Goal: Check status: Check status

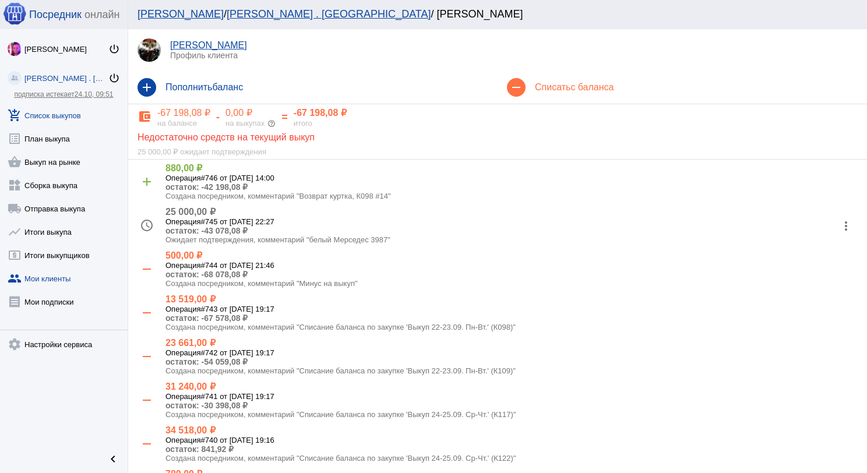
click at [51, 121] on link "add_shopping_cart Список выкупов" at bounding box center [64, 112] width 128 height 23
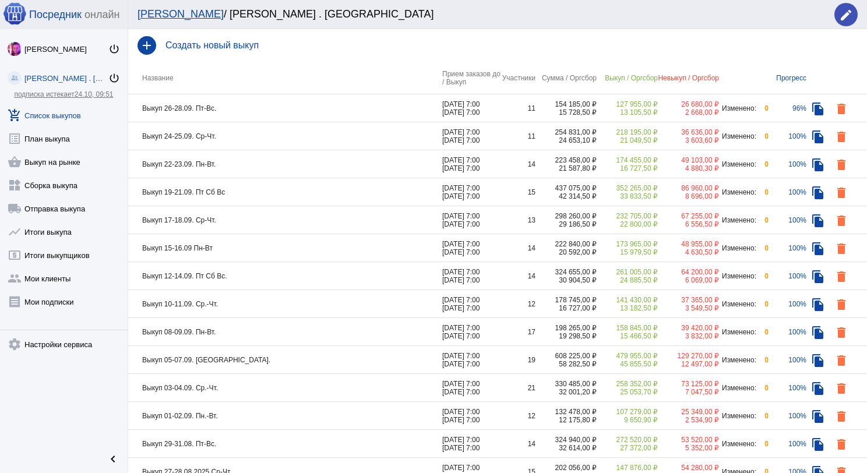
click at [272, 172] on td "Выкуп 22-23.09. Пн-Вт." at bounding box center [285, 164] width 314 height 28
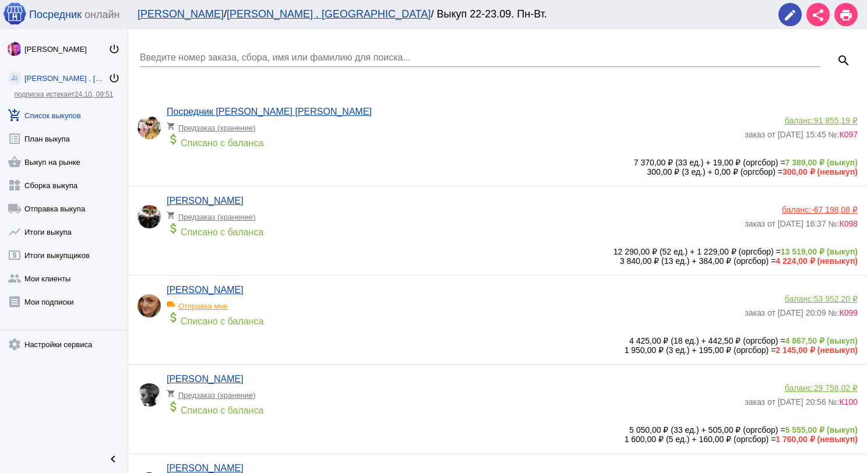
click at [240, 58] on input "Введите номер заказа, сбора, имя или фамилию для поиска..." at bounding box center [480, 57] width 680 height 10
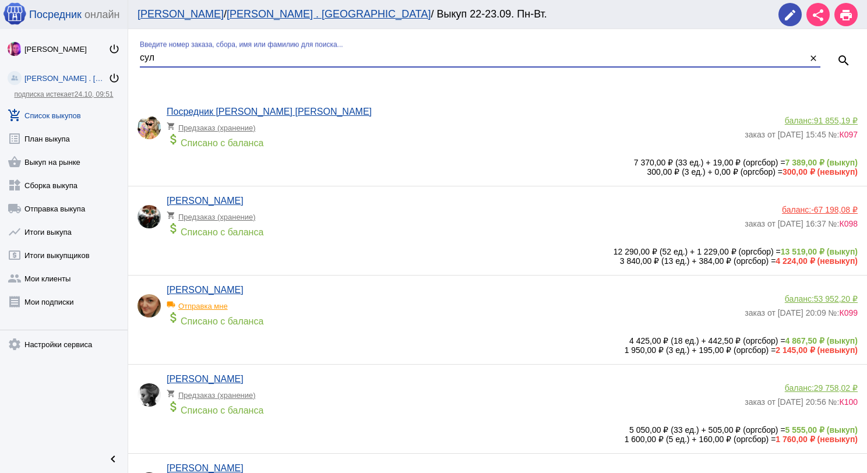
type input "сул"
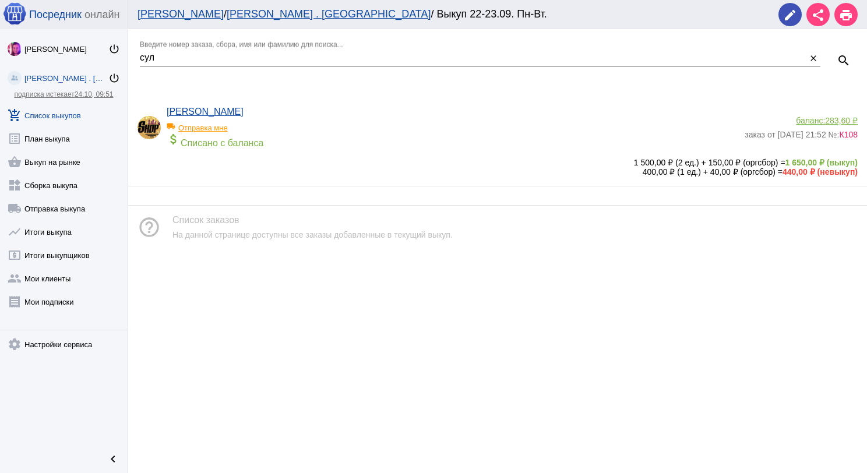
click at [215, 126] on div "local_shipping Отправка мне" at bounding box center [215, 124] width 96 height 15
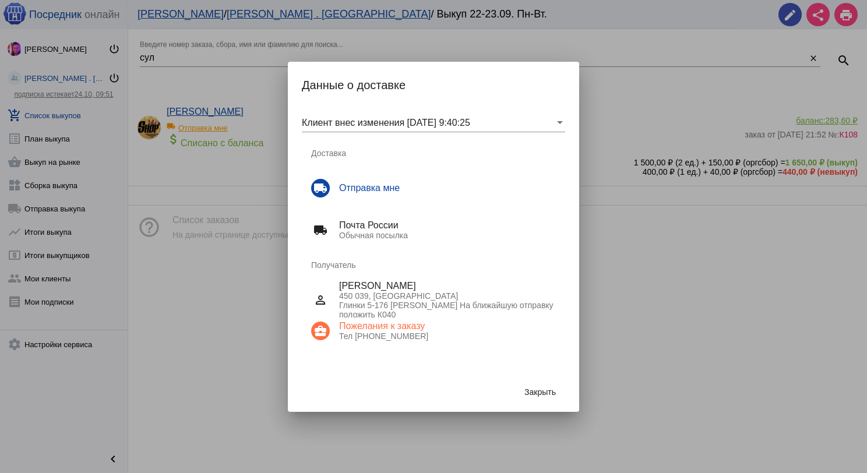
click at [513, 384] on div "Закрыть" at bounding box center [433, 392] width 263 height 40
click at [528, 389] on span "Закрыть" at bounding box center [539, 391] width 31 height 9
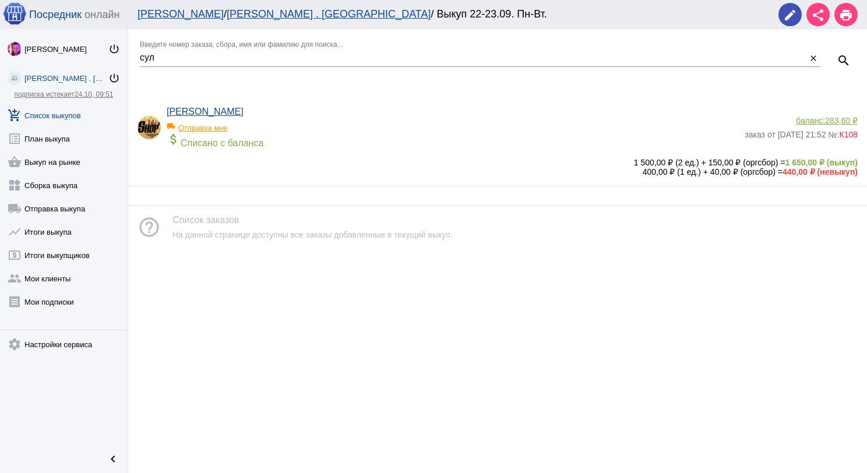
click at [834, 119] on span "283,60 ₽" at bounding box center [841, 120] width 33 height 9
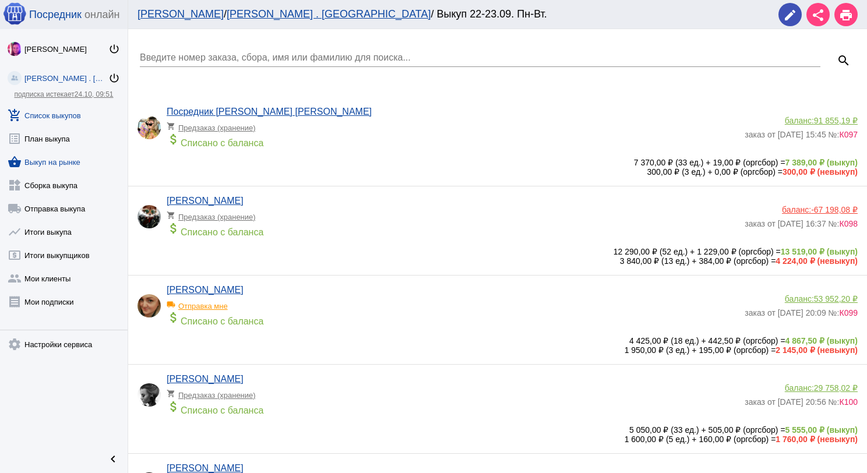
click at [77, 164] on link "shopping_basket Выкуп на рынке" at bounding box center [64, 159] width 128 height 23
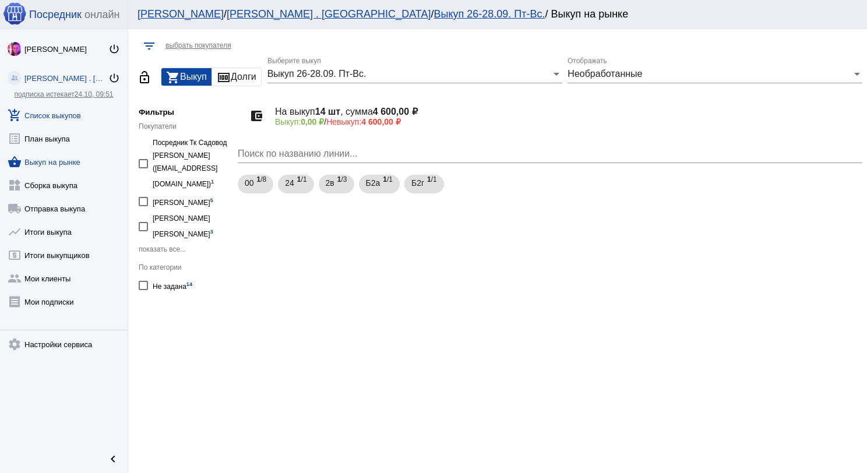
click at [61, 115] on link "add_shopping_cart Список выкупов" at bounding box center [64, 112] width 128 height 23
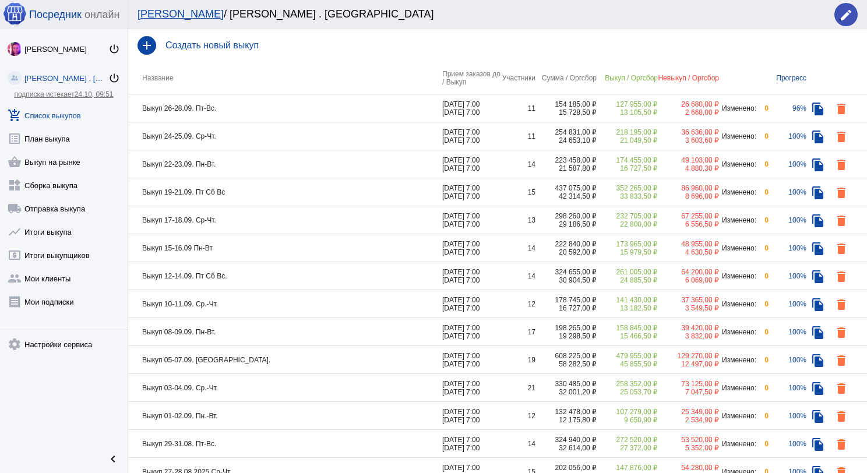
click at [250, 110] on td "Выкуп 26-28.09. Пт-Вс." at bounding box center [285, 108] width 314 height 28
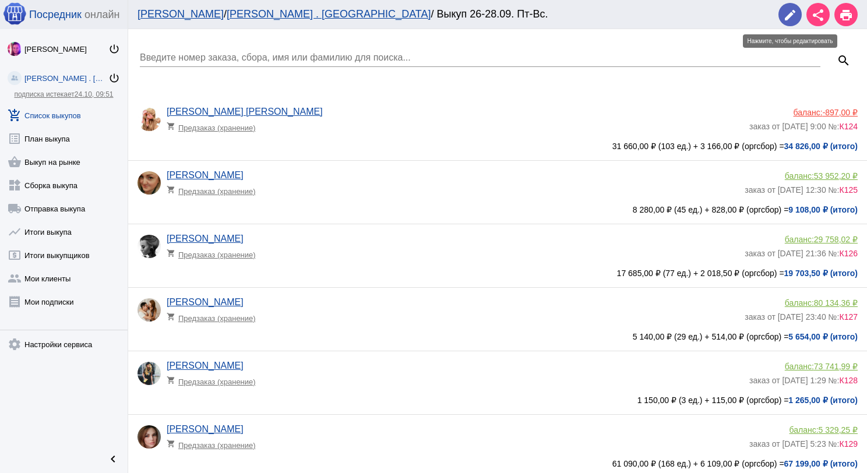
click at [787, 13] on mat-icon "edit" at bounding box center [790, 15] width 14 height 14
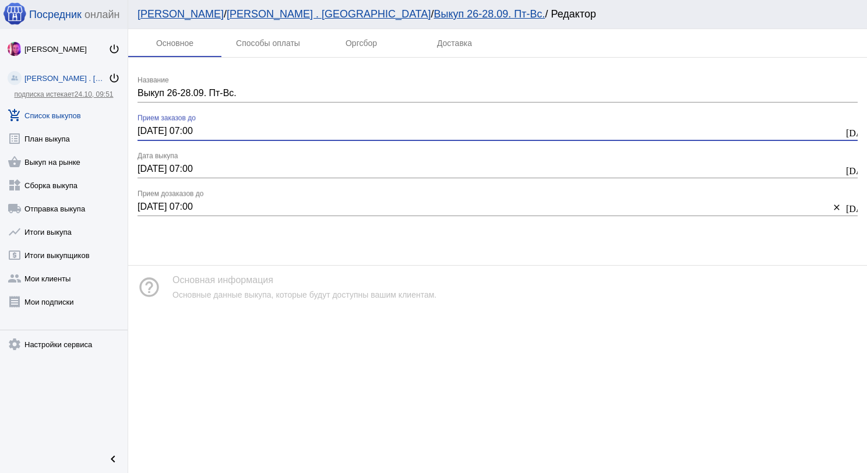
click at [149, 133] on input "[DATE] 07:00" at bounding box center [490, 131] width 706 height 10
type input "[DATE] 07:00"
click at [147, 166] on input "[DATE] 07:00" at bounding box center [490, 169] width 706 height 10
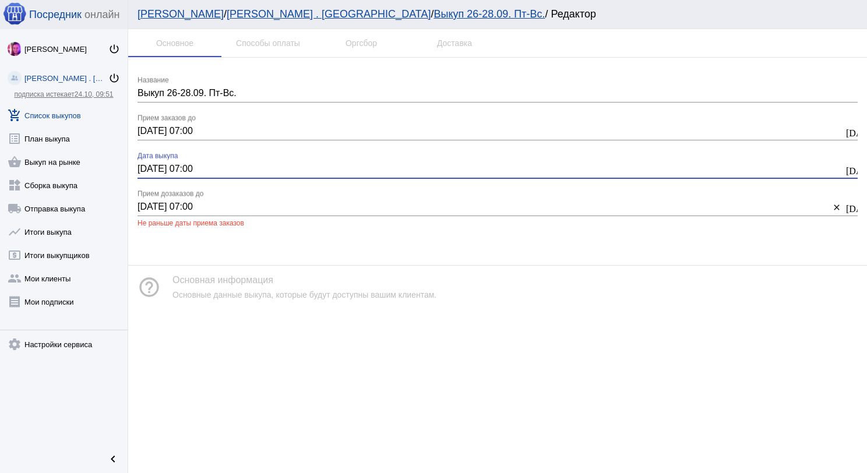
type input "[DATE] 07:00"
click at [149, 203] on input "[DATE] 07:00" at bounding box center [483, 207] width 692 height 10
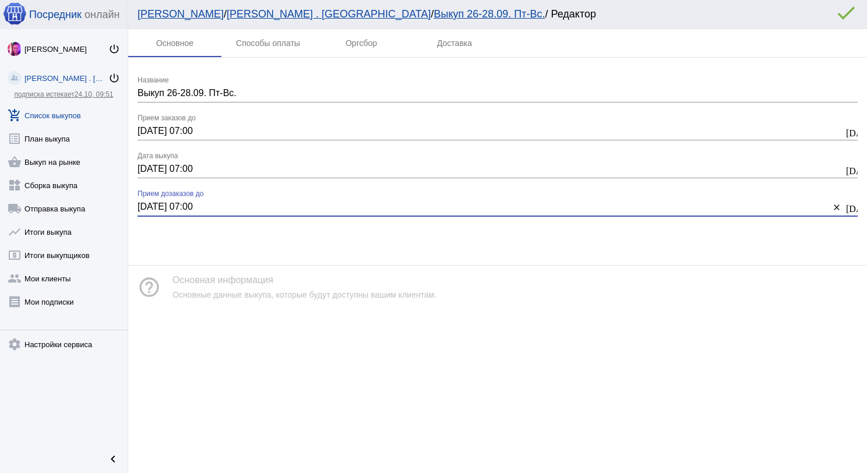
type input "[DATE] 07:00"
click at [840, 16] on mat-icon "error_outline" at bounding box center [845, 12] width 23 height 23
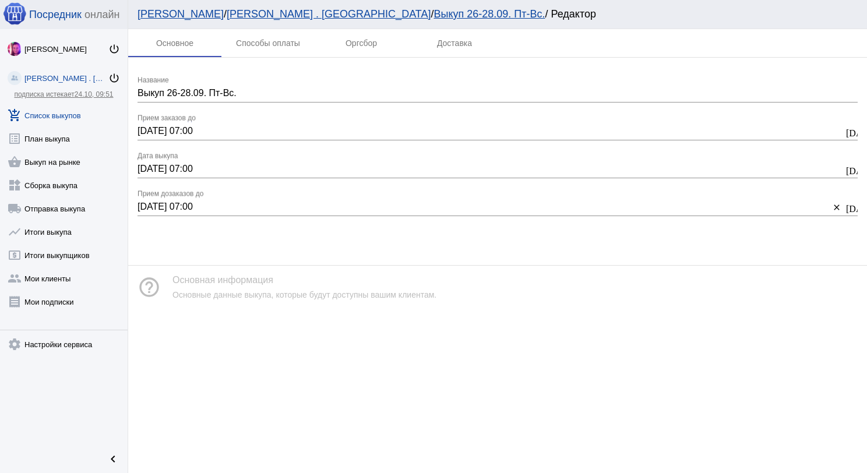
click at [63, 114] on link "add_shopping_cart Список выкупов" at bounding box center [64, 112] width 128 height 23
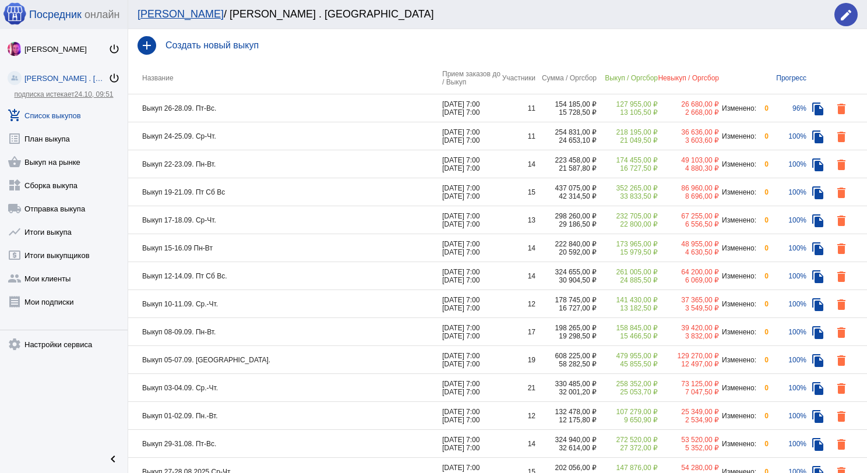
click at [230, 136] on td "Выкуп 24-25.09. Ср-Чт." at bounding box center [285, 136] width 314 height 28
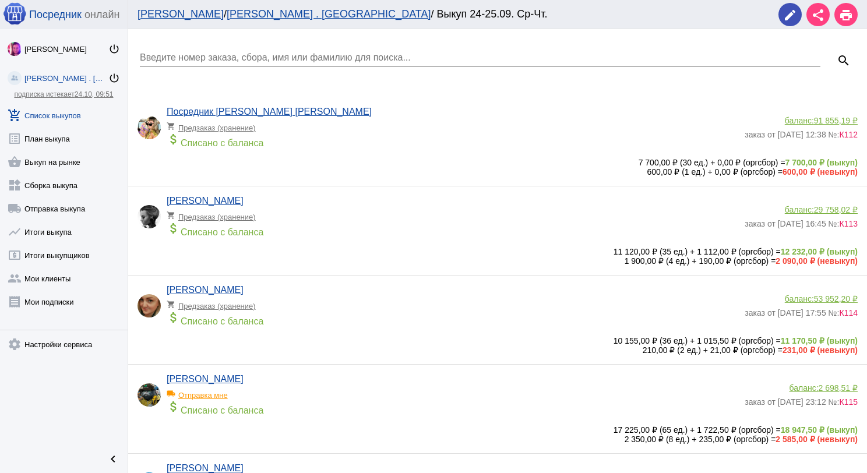
click at [84, 104] on link "add_shopping_cart Список выкупов" at bounding box center [64, 112] width 128 height 23
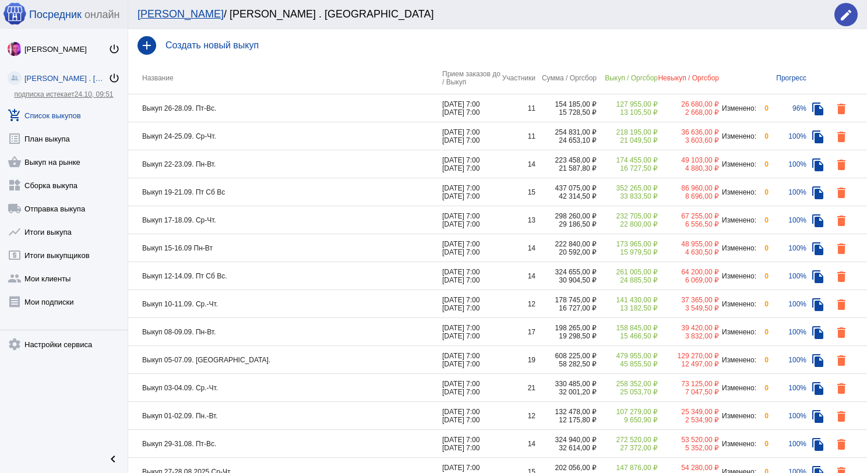
click at [253, 163] on td "Выкуп 22-23.09. Пн-Вт." at bounding box center [285, 164] width 314 height 28
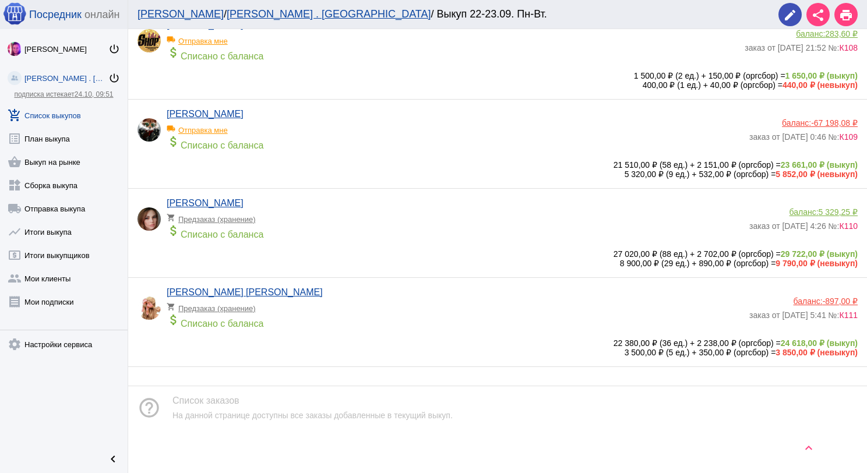
scroll to position [1043, 0]
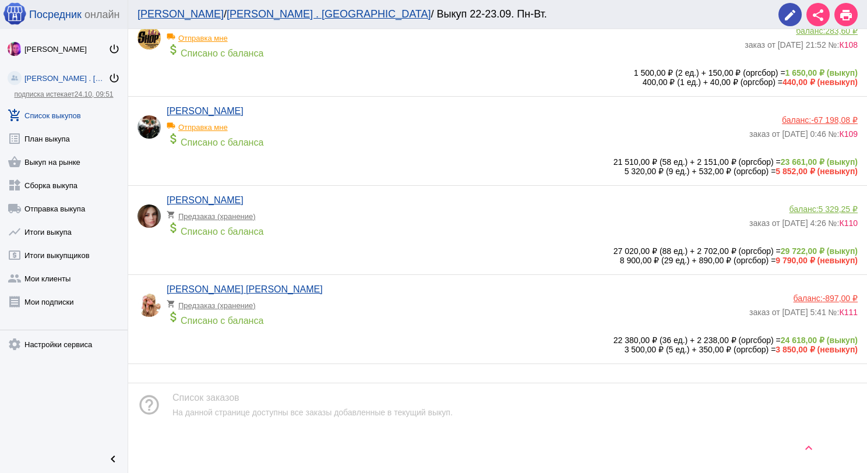
click at [315, 212] on app-delivery-type "shopping_cart Предзаказ (хранение)" at bounding box center [455, 213] width 577 height 15
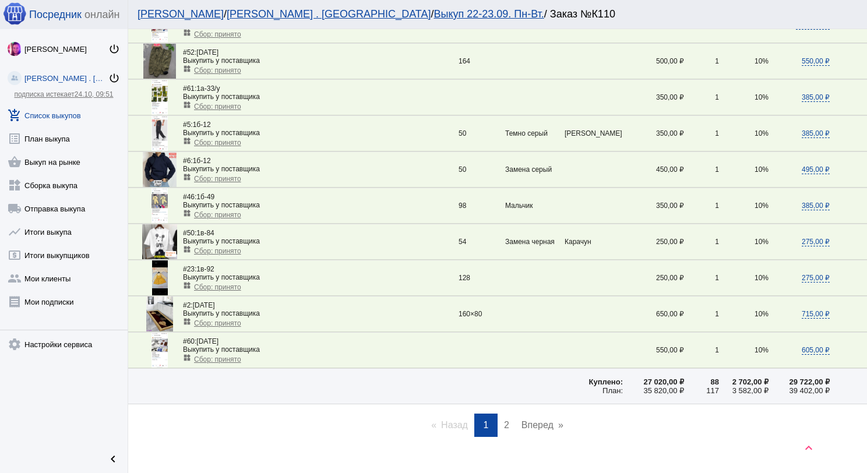
scroll to position [1573, 0]
click at [504, 419] on span "2" at bounding box center [506, 424] width 5 height 10
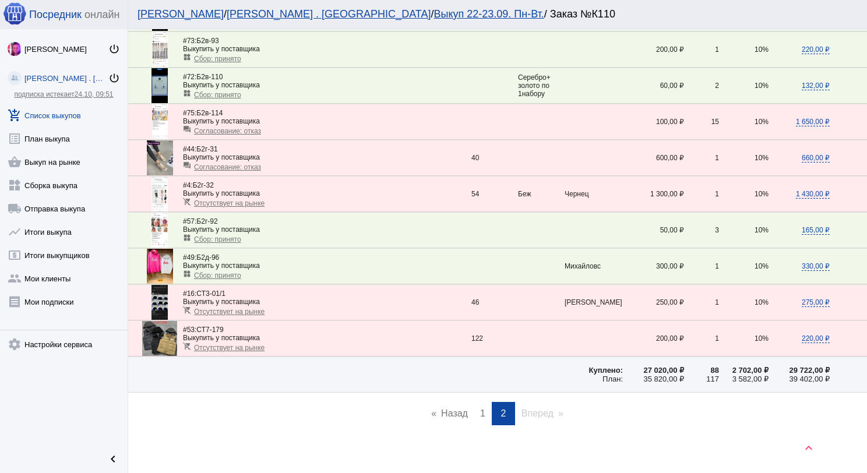
scroll to position [790, 0]
click at [480, 408] on span "1" at bounding box center [482, 413] width 5 height 10
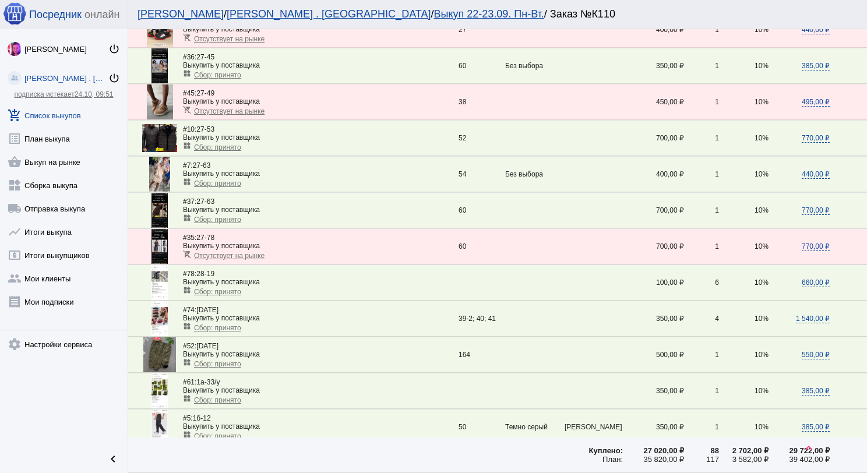
scroll to position [1282, 0]
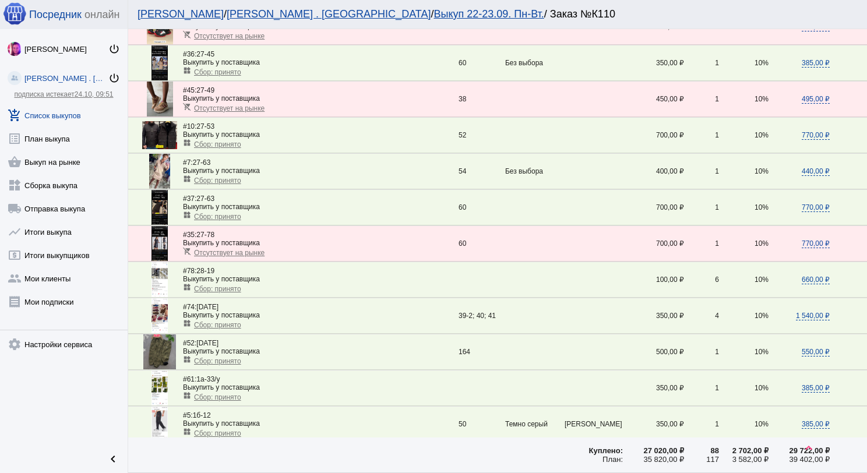
click at [154, 375] on img at bounding box center [159, 387] width 16 height 35
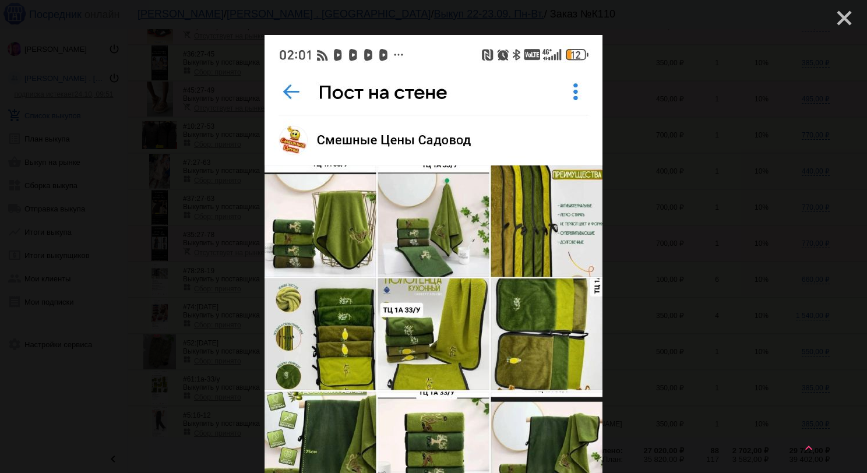
scroll to position [0, 0]
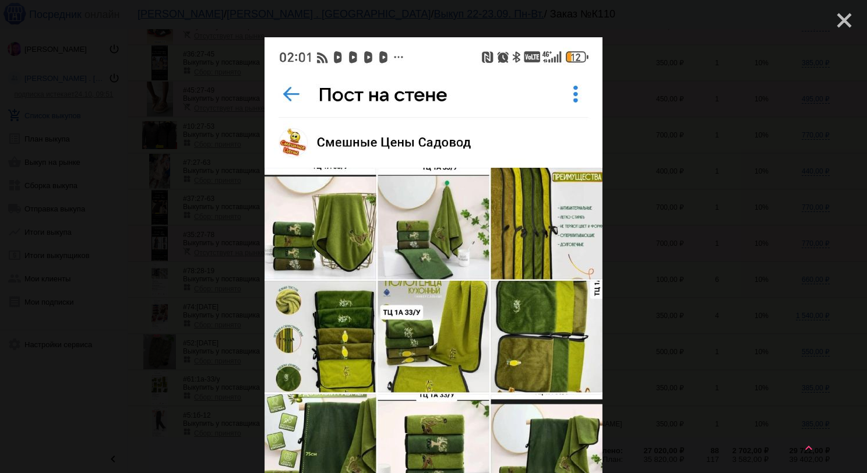
click at [835, 23] on mat-icon "close" at bounding box center [839, 16] width 14 height 14
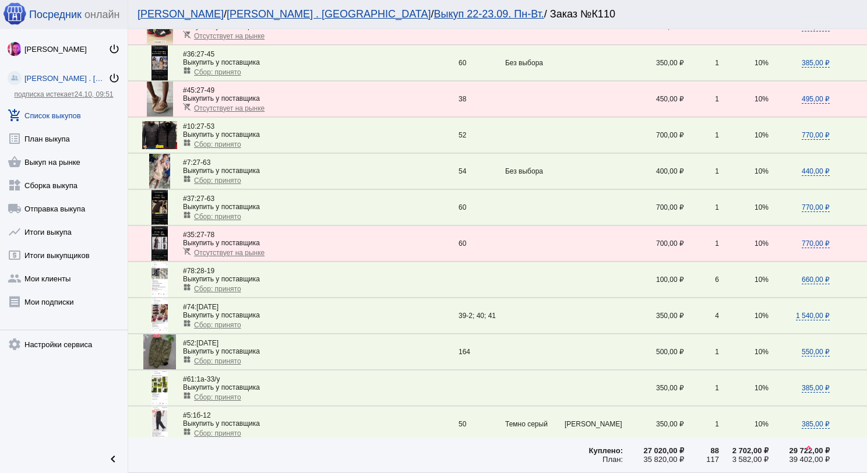
click at [162, 377] on img at bounding box center [159, 387] width 16 height 35
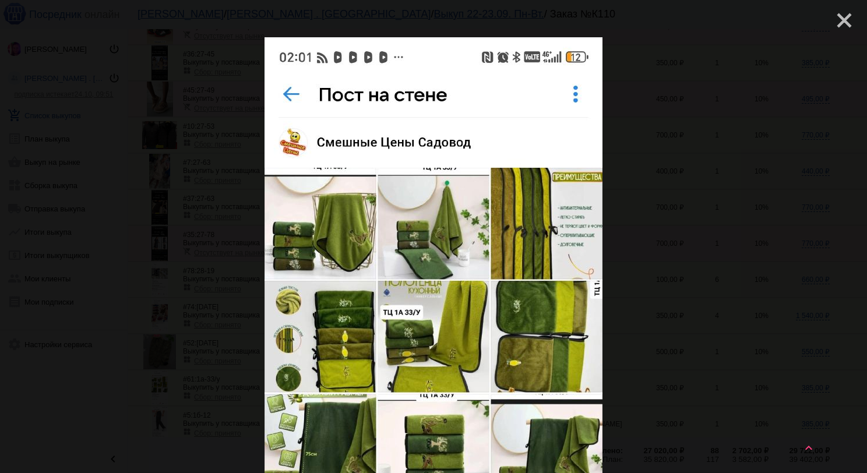
click at [843, 19] on mat-icon "close" at bounding box center [839, 16] width 14 height 14
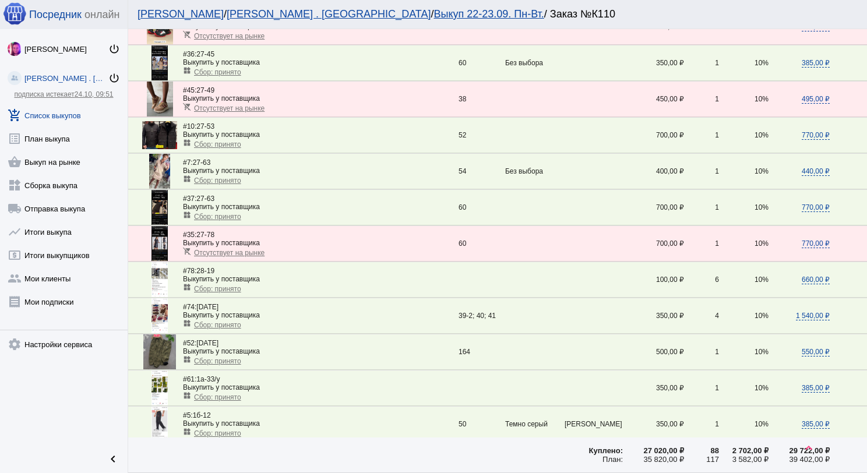
click at [79, 121] on link "add_shopping_cart Список выкупов" at bounding box center [64, 112] width 128 height 23
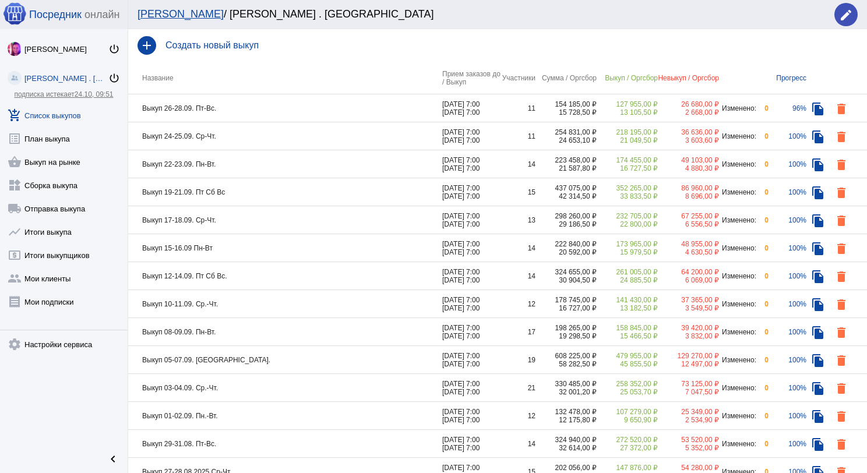
click at [309, 139] on td "Выкуп 24-25.09. Ср-Чт." at bounding box center [285, 136] width 314 height 28
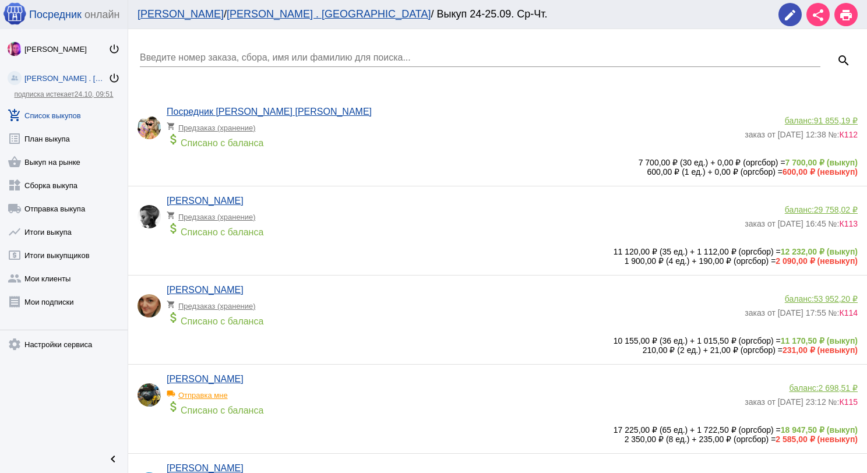
click at [63, 107] on link "add_shopping_cart Список выкупов" at bounding box center [64, 112] width 128 height 23
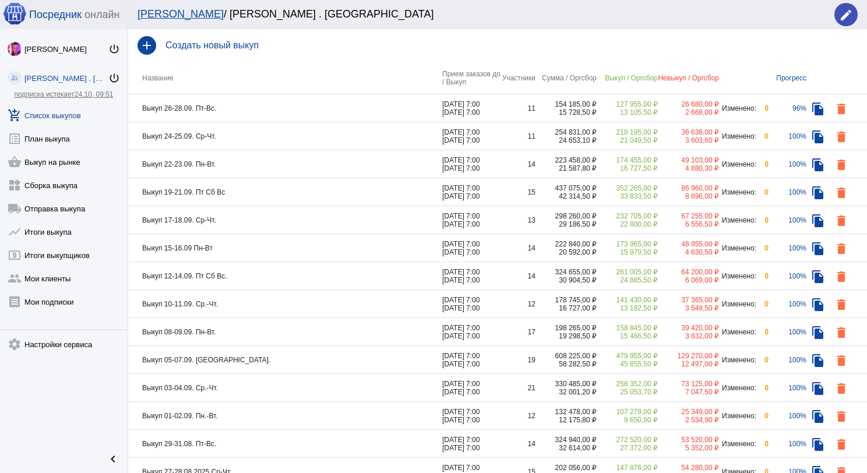
click at [264, 116] on td "Выкуп 26-28.09. Пт-Вс." at bounding box center [285, 108] width 314 height 28
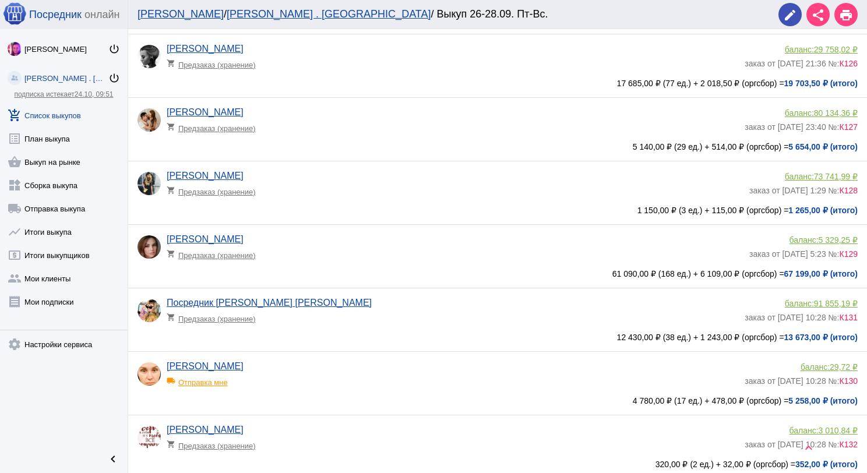
scroll to position [233, 0]
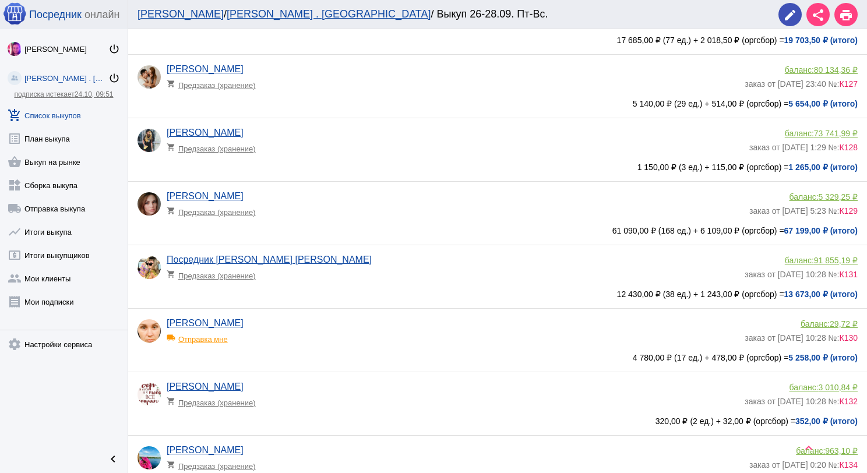
click at [352, 206] on app-delivery-type "shopping_cart Предзаказ (хранение)" at bounding box center [455, 209] width 577 height 15
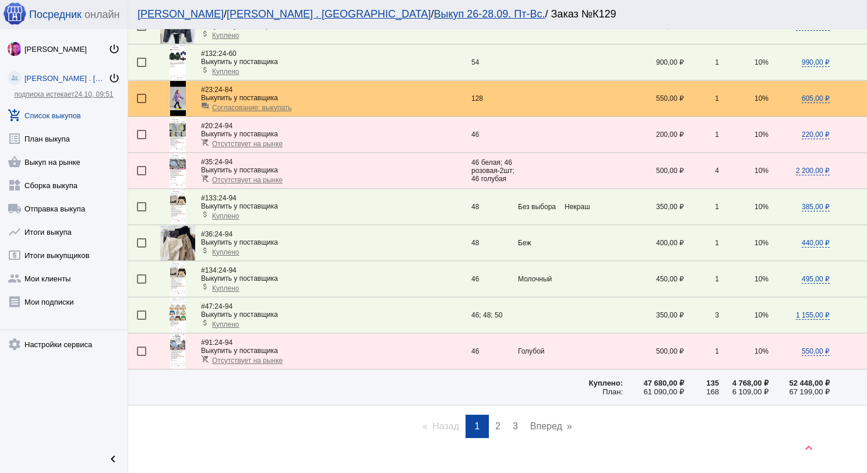
scroll to position [1563, 0]
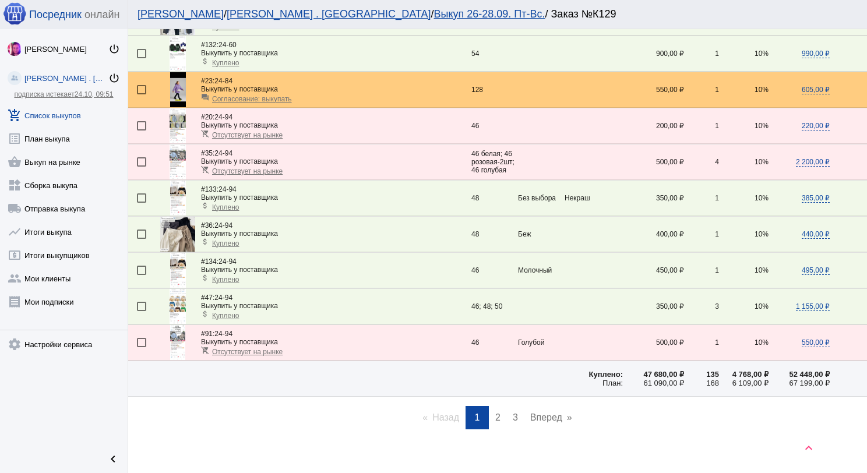
click at [495, 412] on span "2" at bounding box center [497, 417] width 5 height 10
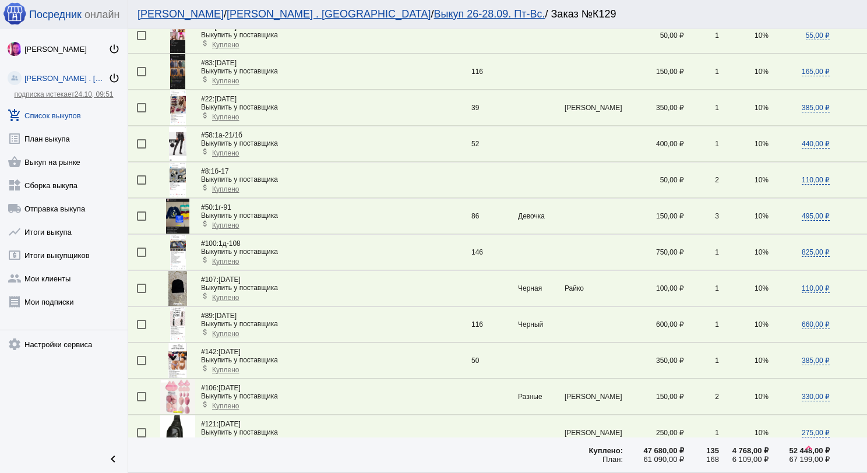
scroll to position [932, 0]
click at [183, 274] on img at bounding box center [177, 287] width 19 height 35
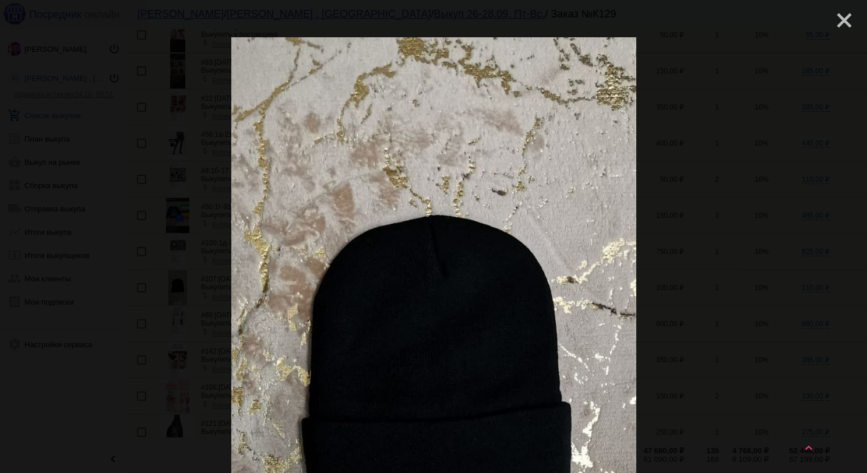
click at [832, 23] on mat-icon "close" at bounding box center [839, 16] width 14 height 14
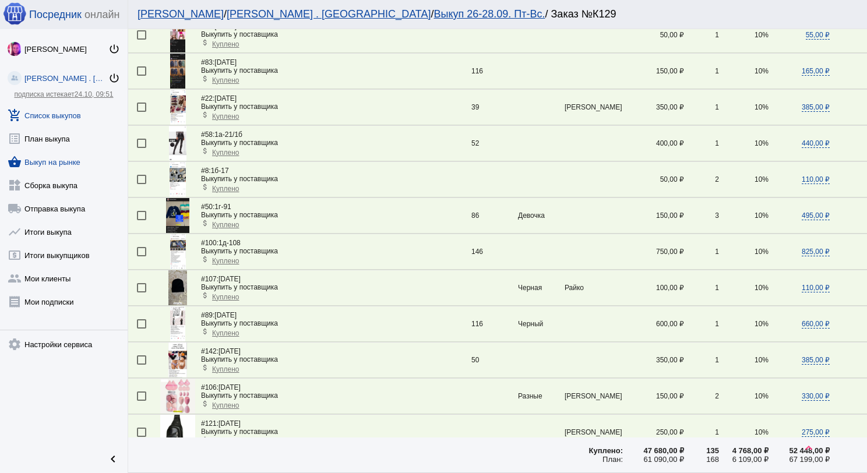
click at [66, 158] on link "shopping_basket Выкуп на рынке" at bounding box center [64, 159] width 128 height 23
